Goal: Information Seeking & Learning: Learn about a topic

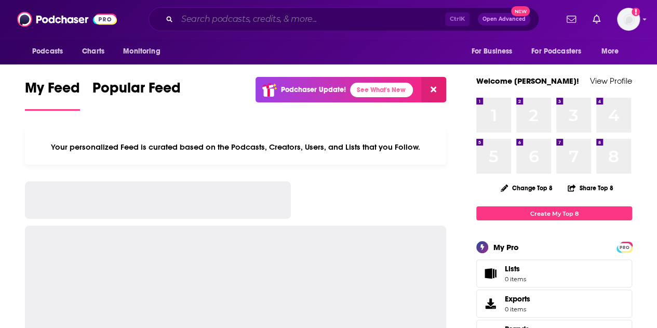
click at [333, 14] on input "Search podcasts, credits, & more..." at bounding box center [311, 19] width 268 height 17
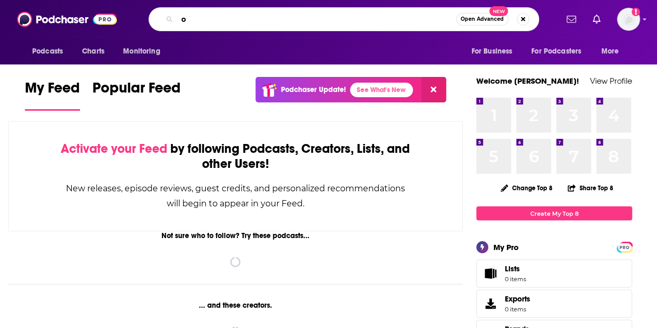
type input "o"
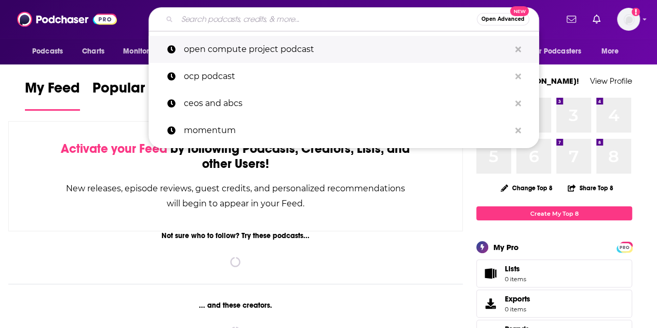
click at [300, 55] on p "open compute project podcast" at bounding box center [347, 49] width 326 height 27
type input "open compute project podcast"
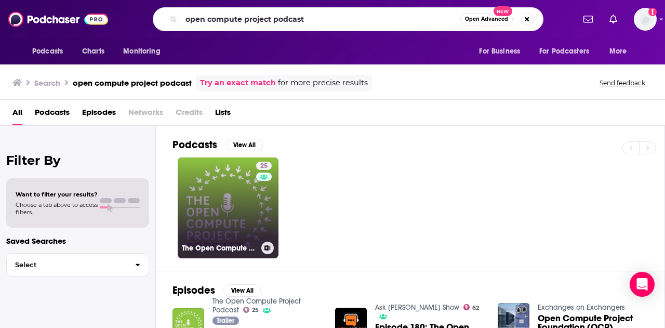
click at [220, 194] on link "25 The Open Compute Project Podcast" at bounding box center [228, 207] width 101 height 101
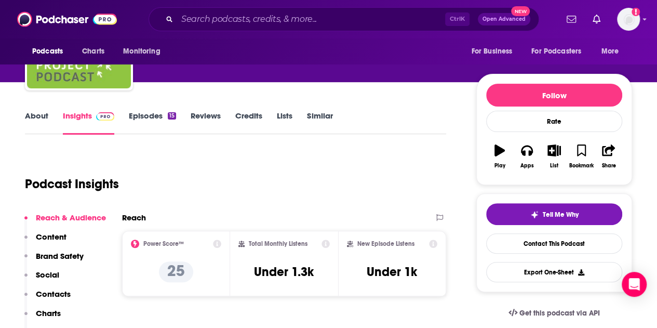
scroll to position [104, 0]
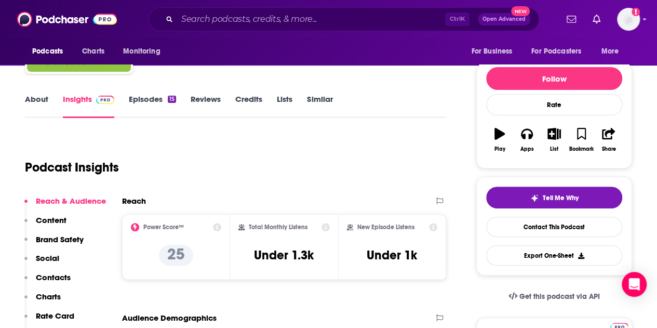
click at [375, 175] on div "Podcast Insights" at bounding box center [231, 161] width 413 height 53
click at [362, 189] on div "Podcast Insights" at bounding box center [235, 165] width 421 height 61
